Goal: Check status: Check status

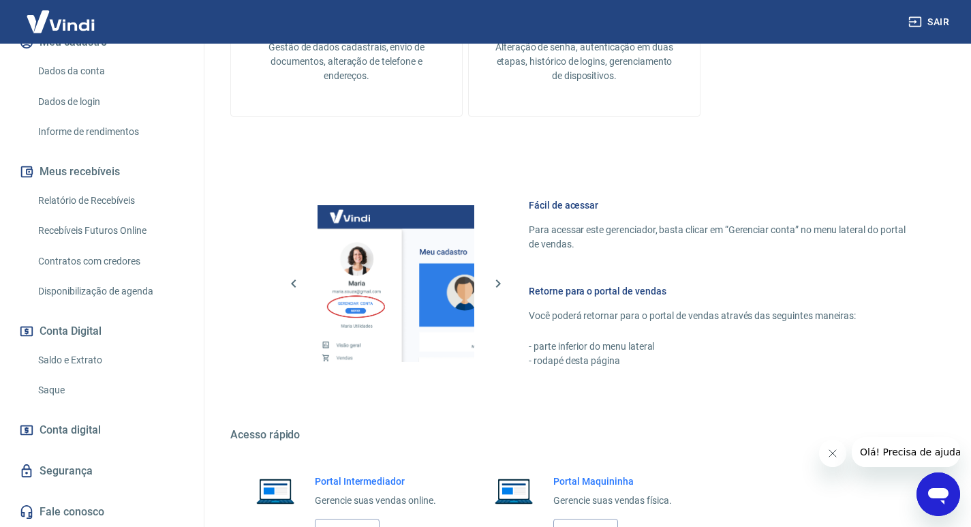
scroll to position [563, 0]
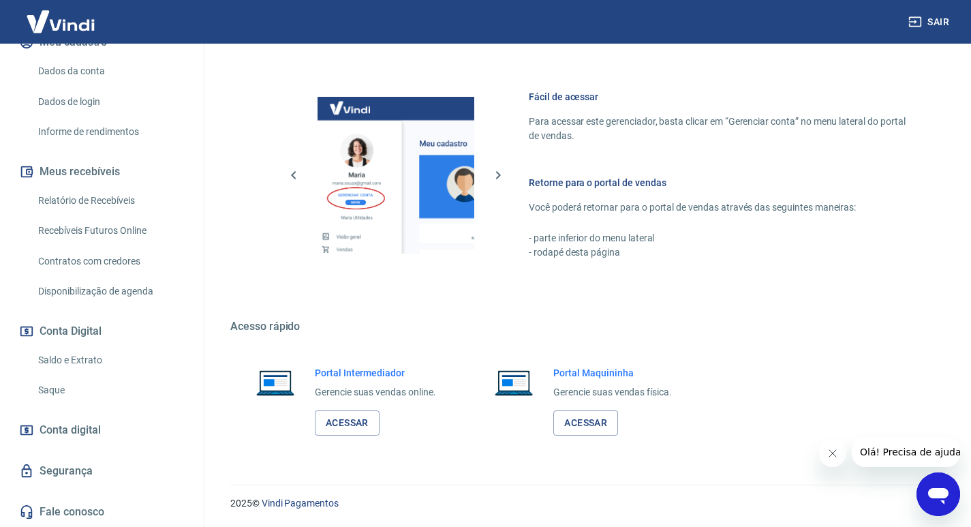
click at [115, 200] on link "Relatório de Recebíveis" at bounding box center [110, 201] width 155 height 28
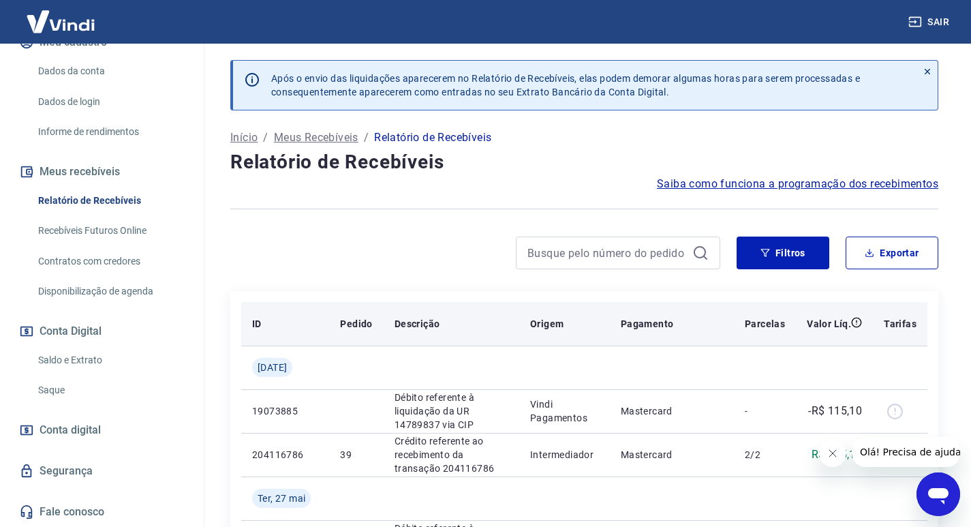
scroll to position [114, 0]
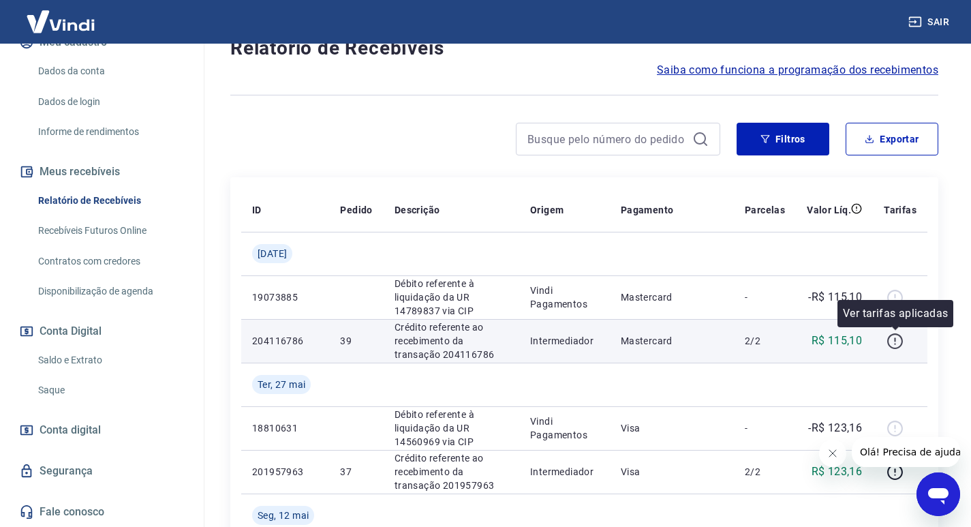
click at [898, 339] on icon "button" at bounding box center [895, 341] width 17 height 17
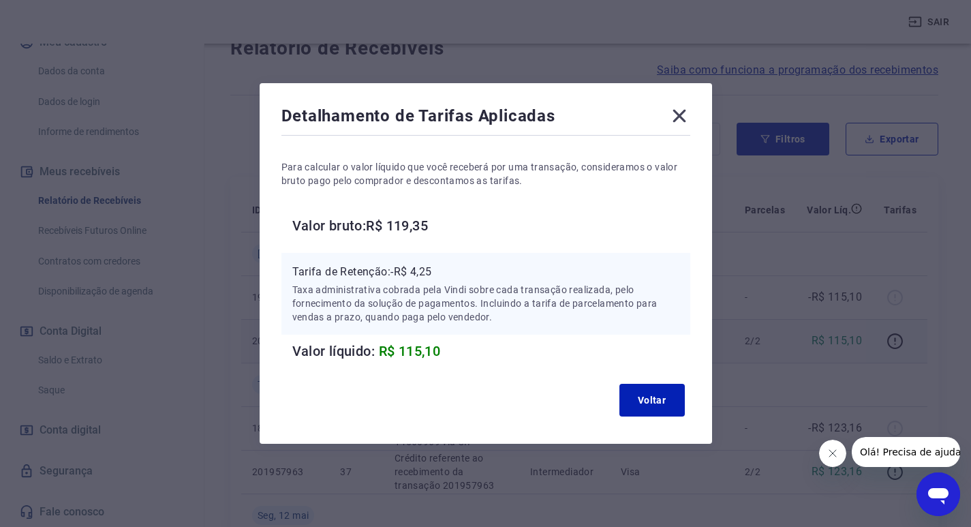
click at [682, 108] on icon at bounding box center [680, 116] width 22 height 22
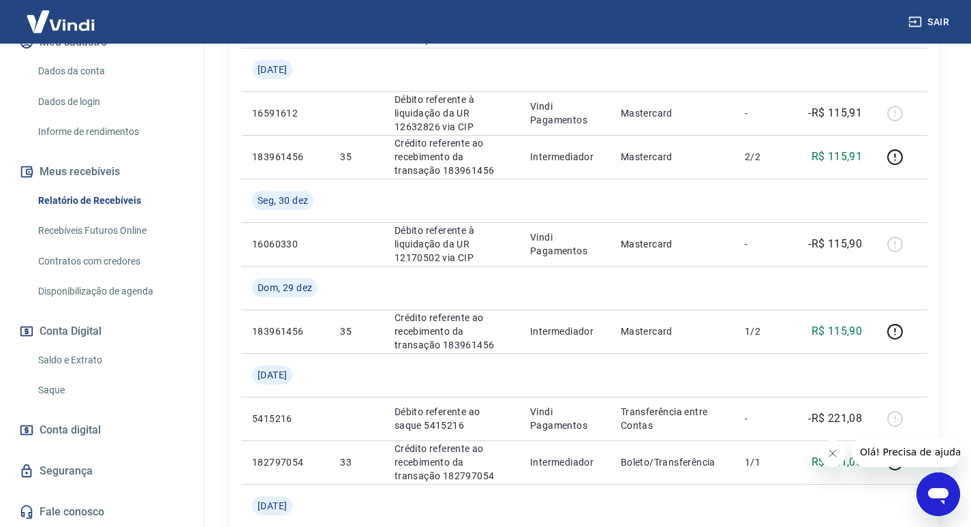
scroll to position [1023, 0]
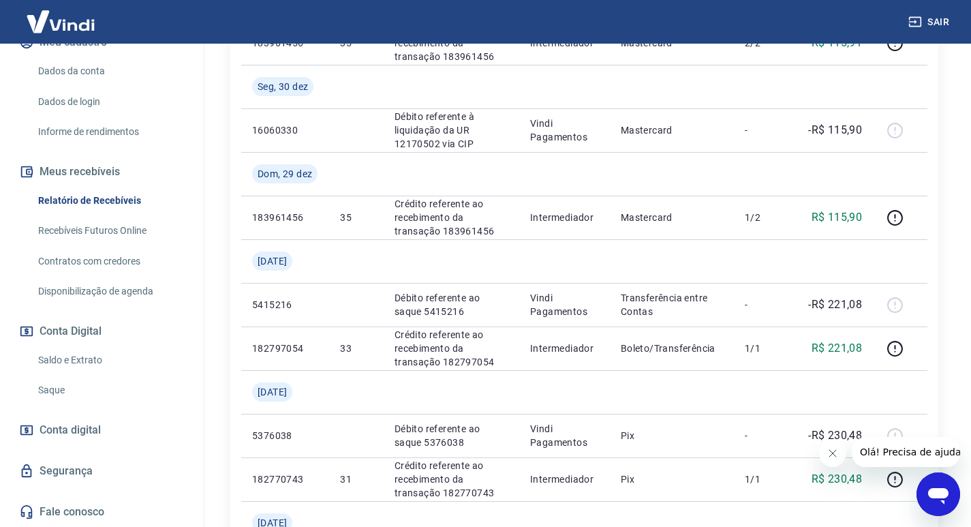
click at [93, 433] on span "Conta digital" at bounding box center [70, 430] width 61 height 19
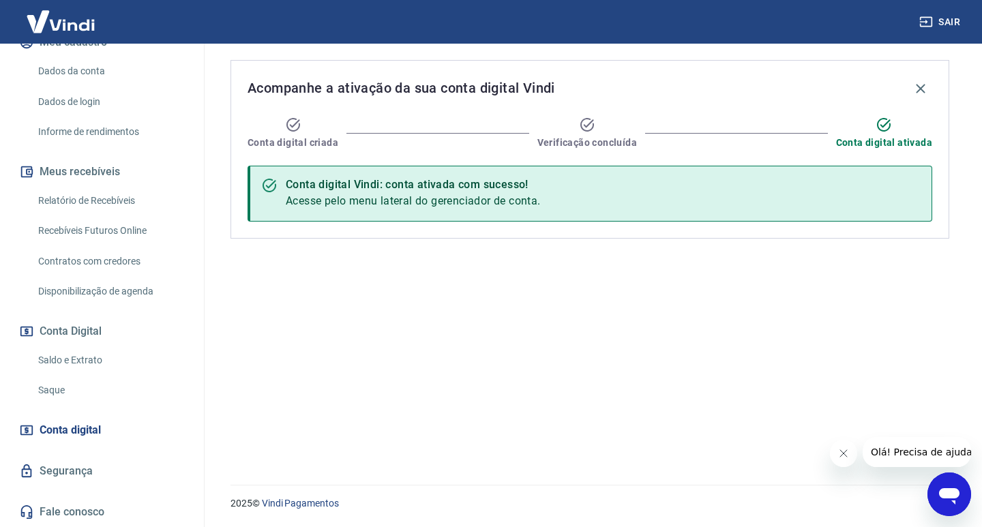
click at [93, 433] on span "Conta digital" at bounding box center [70, 430] width 61 height 19
click at [80, 355] on link "Saldo e Extrato" at bounding box center [110, 360] width 155 height 28
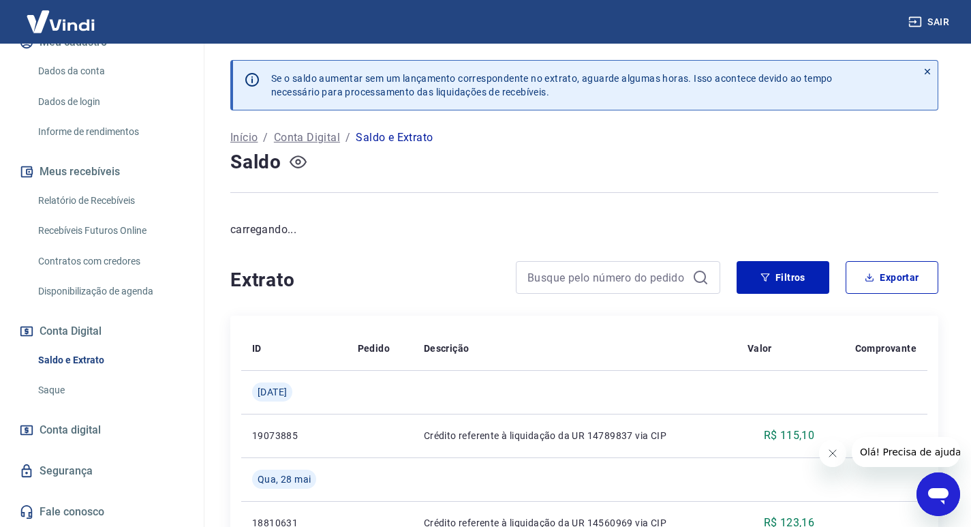
click at [299, 160] on icon "button" at bounding box center [297, 162] width 5 height 5
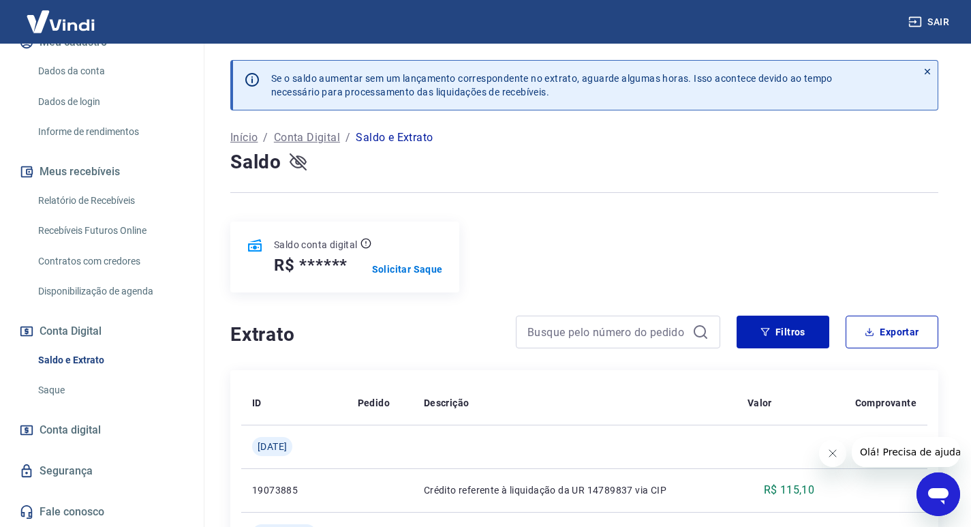
click at [299, 160] on icon "button" at bounding box center [298, 161] width 17 height 13
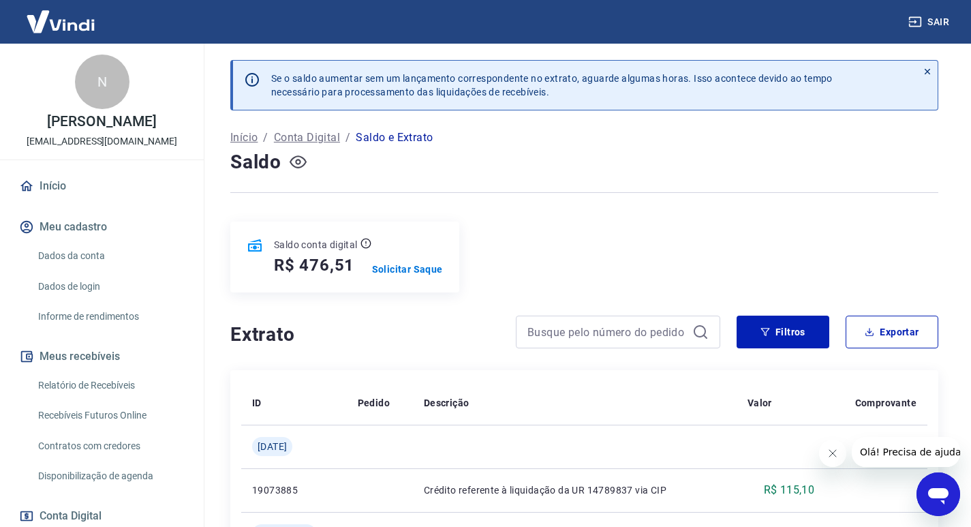
click at [82, 22] on img at bounding box center [60, 22] width 89 height 42
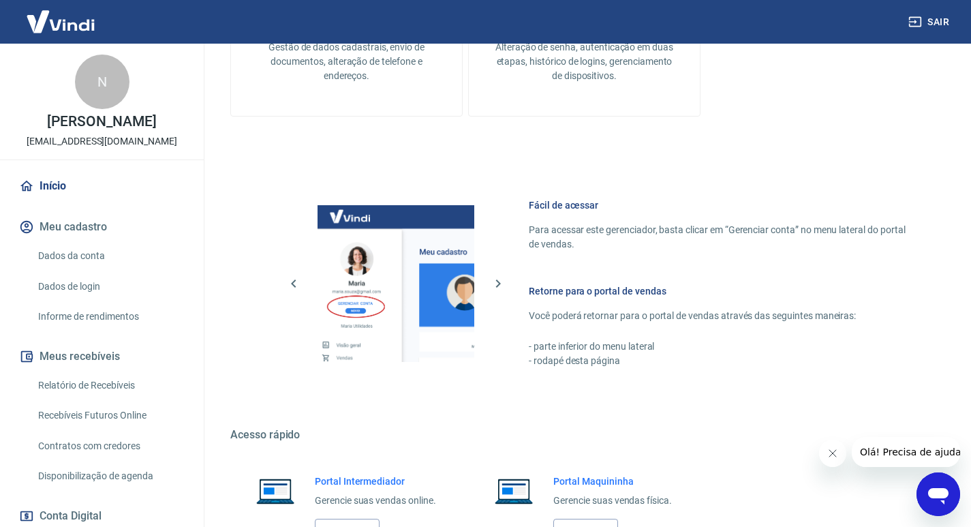
scroll to position [563, 0]
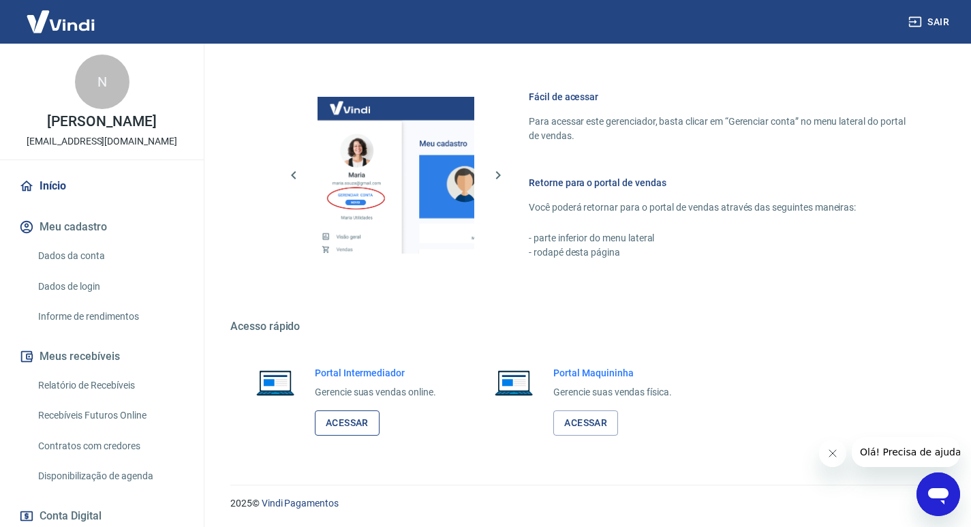
click at [351, 420] on link "Acessar" at bounding box center [347, 422] width 65 height 25
